Goal: Task Accomplishment & Management: Manage account settings

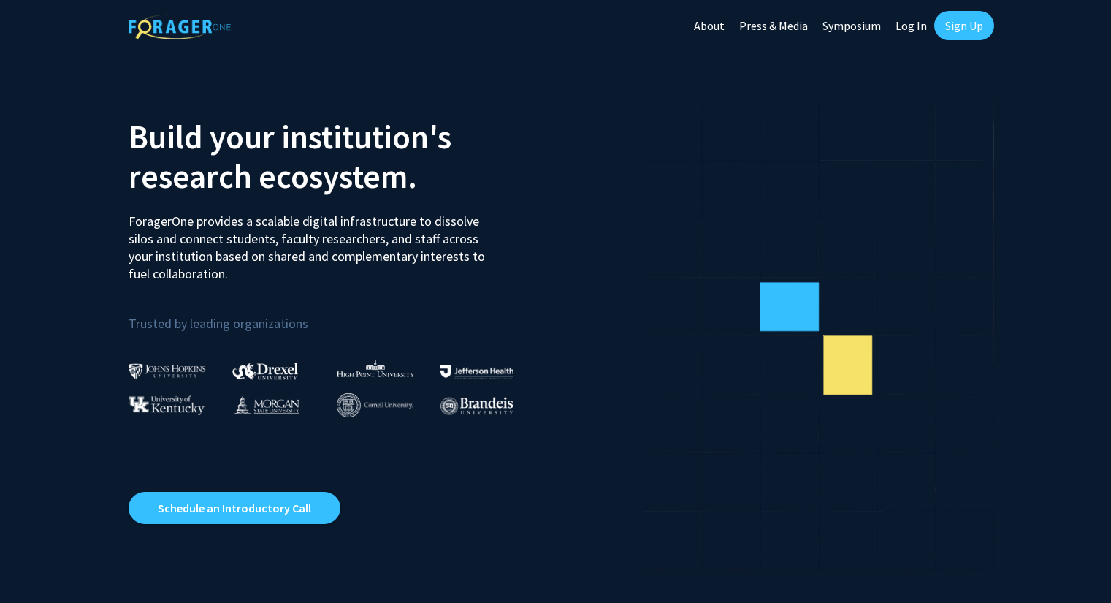
click at [967, 19] on link "Sign Up" at bounding box center [965, 25] width 60 height 29
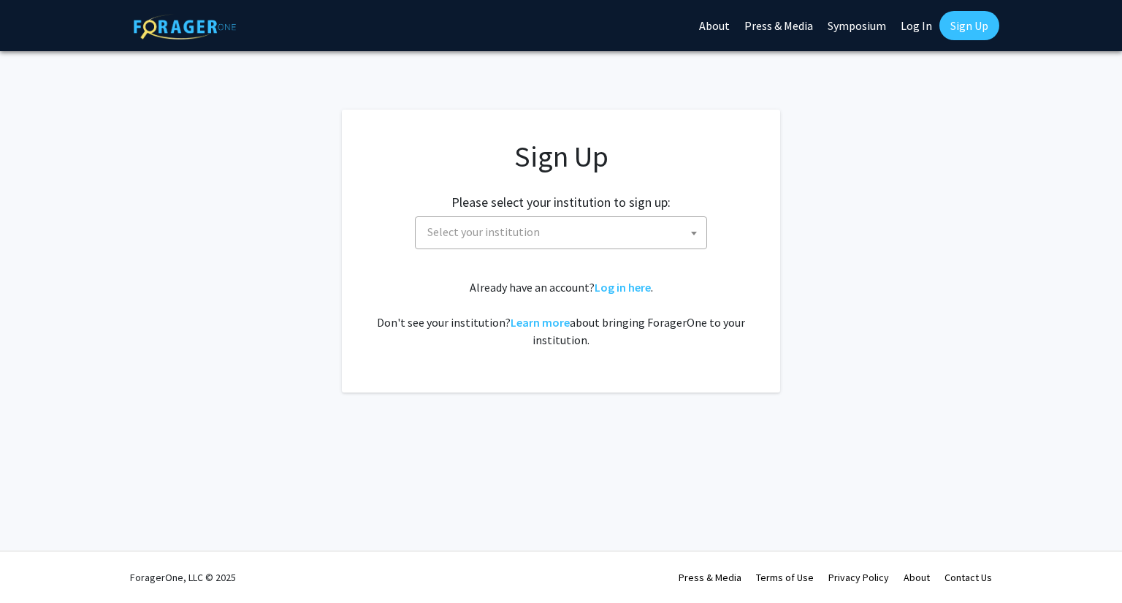
click at [907, 27] on link "Log In" at bounding box center [917, 25] width 46 height 51
select select
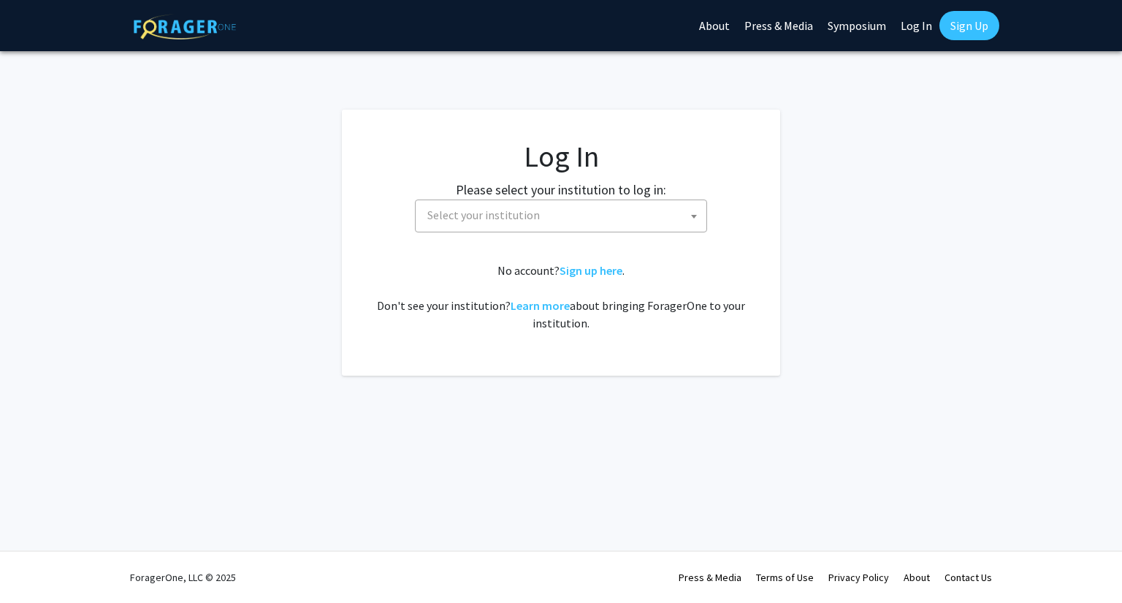
click at [560, 221] on span "Select your institution" at bounding box center [564, 215] width 285 height 30
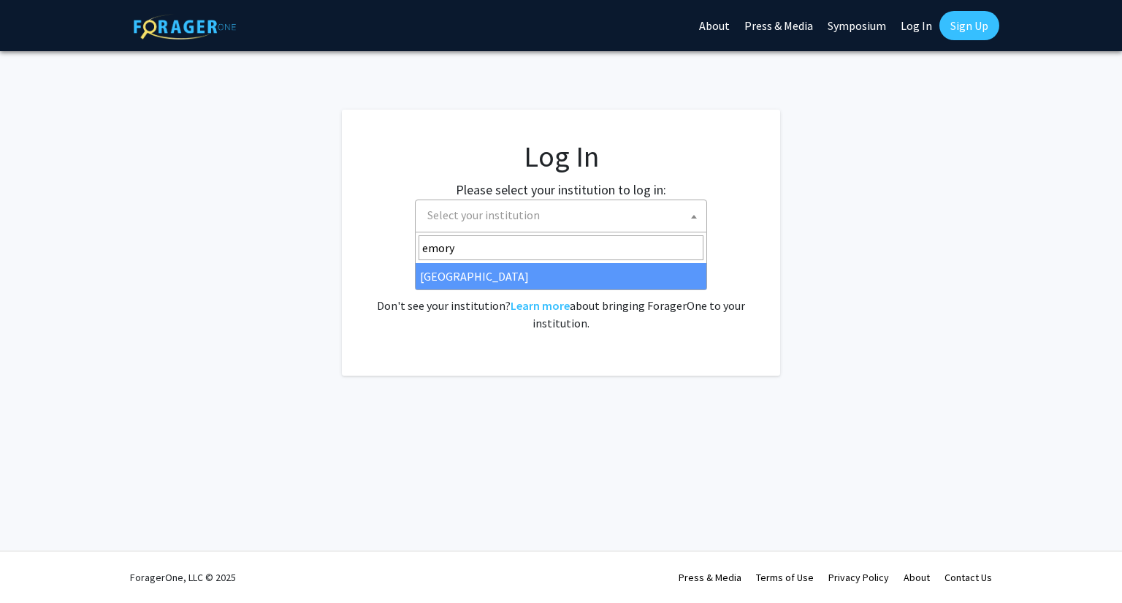
type input "emory"
select select "12"
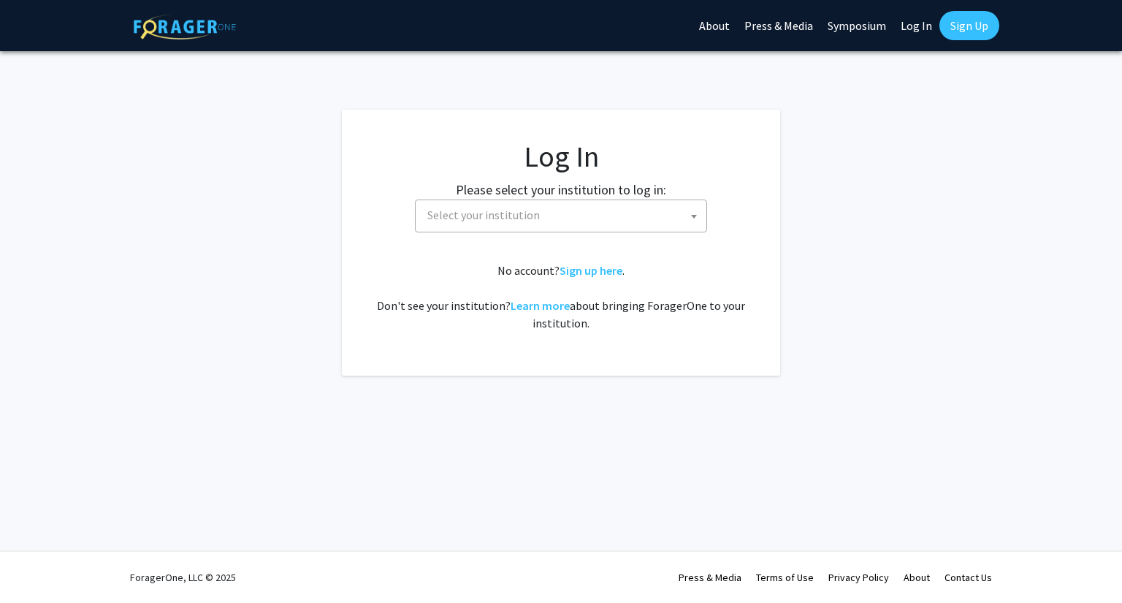
select select
click at [518, 213] on span "Select your institution" at bounding box center [483, 215] width 113 height 15
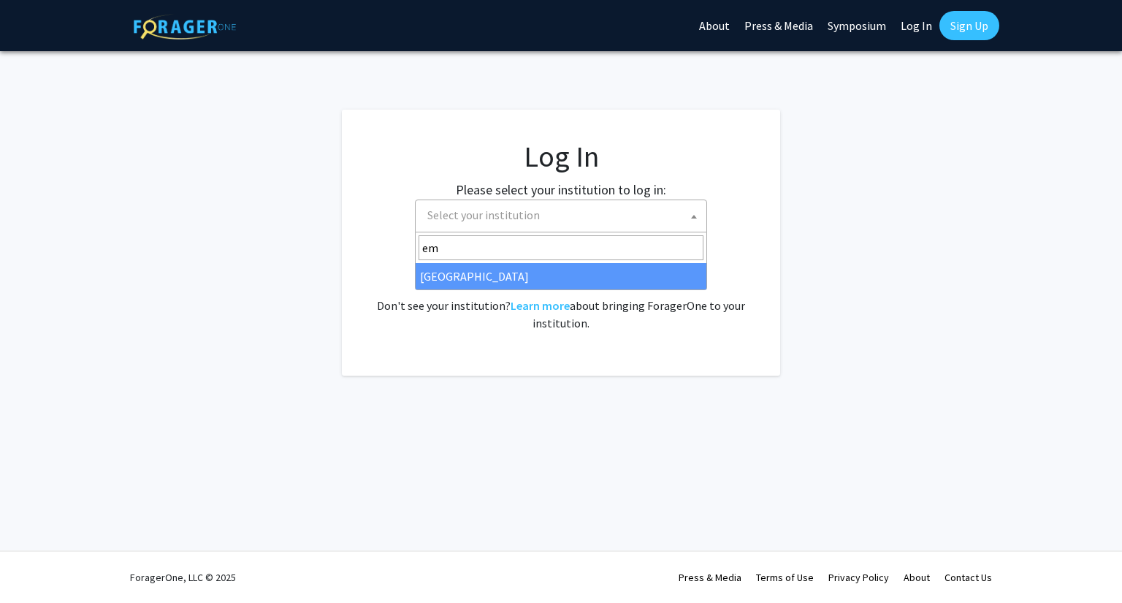
type input "em"
select select "12"
